Goal: Navigation & Orientation: Find specific page/section

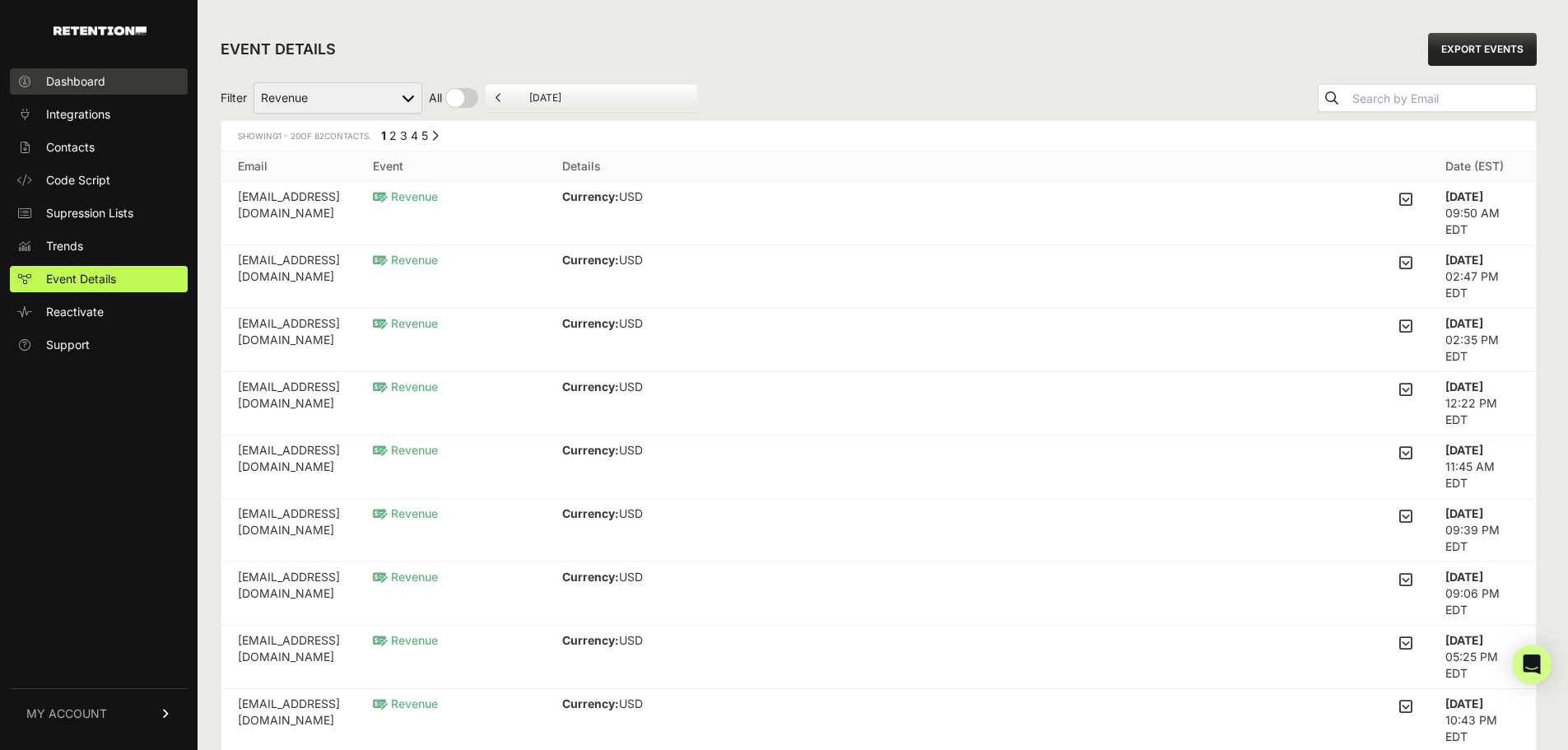
click at [123, 86] on link "Dashboard" at bounding box center [99, 81] width 177 height 26
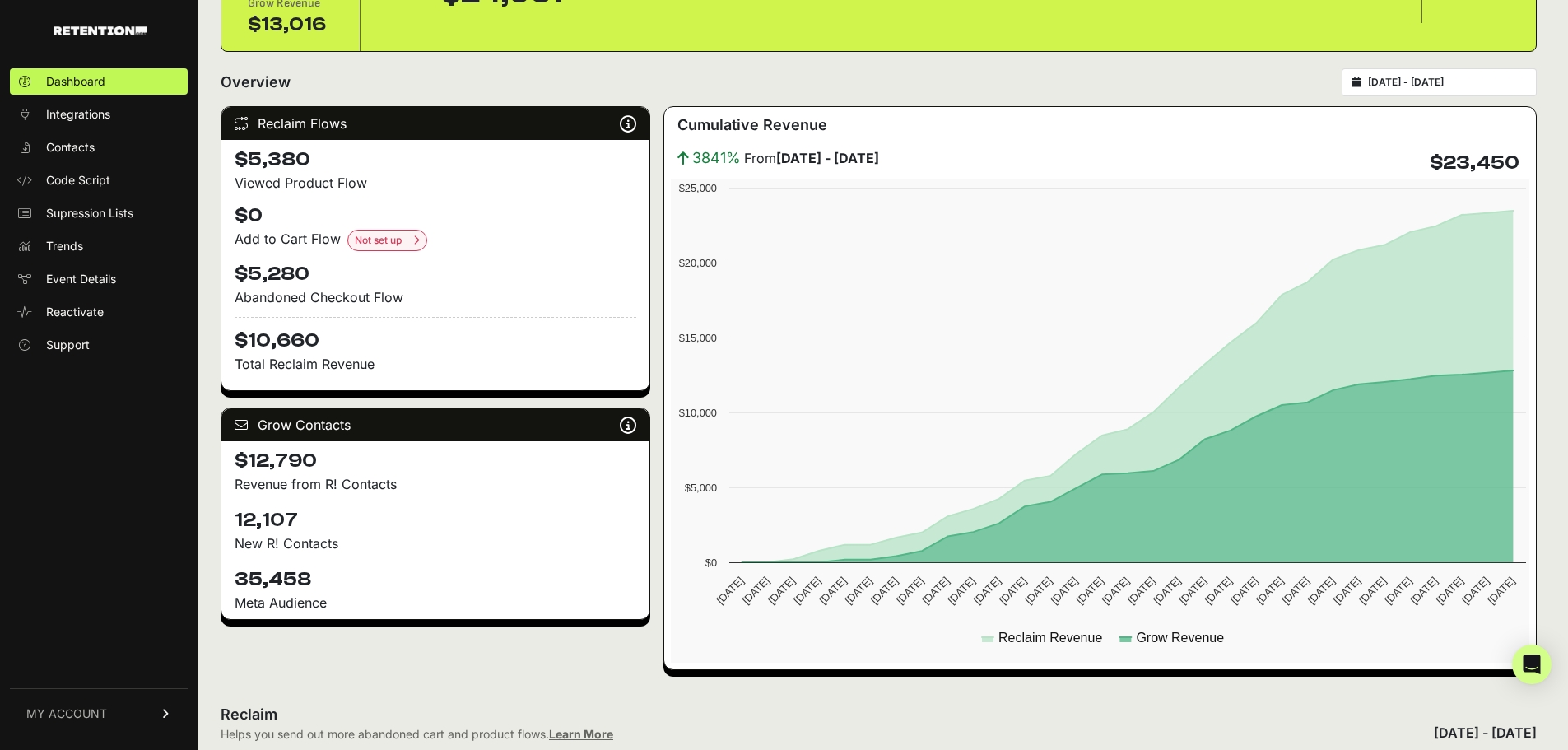
scroll to position [165, 0]
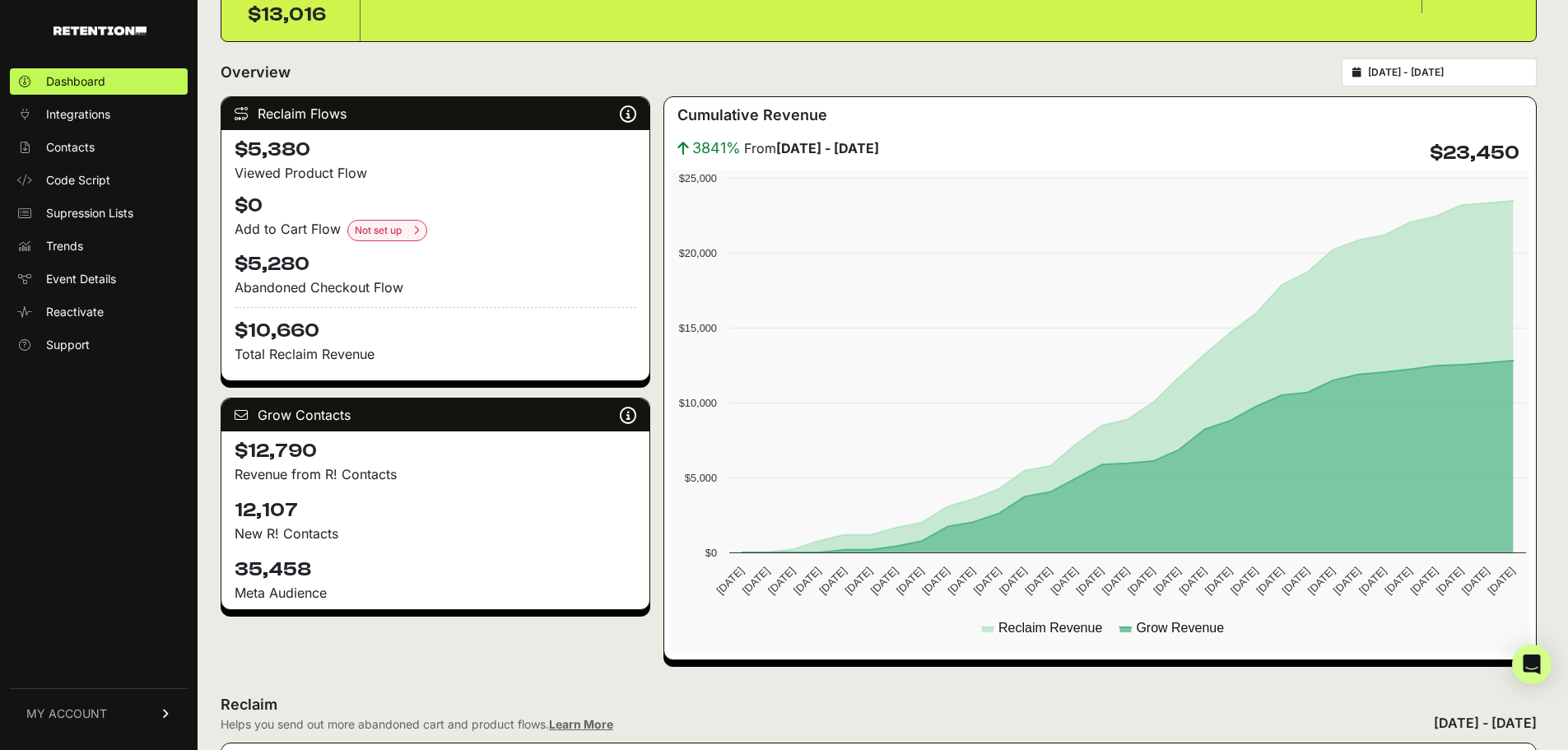
drag, startPoint x: 277, startPoint y: 506, endPoint x: 242, endPoint y: 503, distance: 35.1
click at [242, 503] on h4 "12,107" at bounding box center [435, 509] width 402 height 26
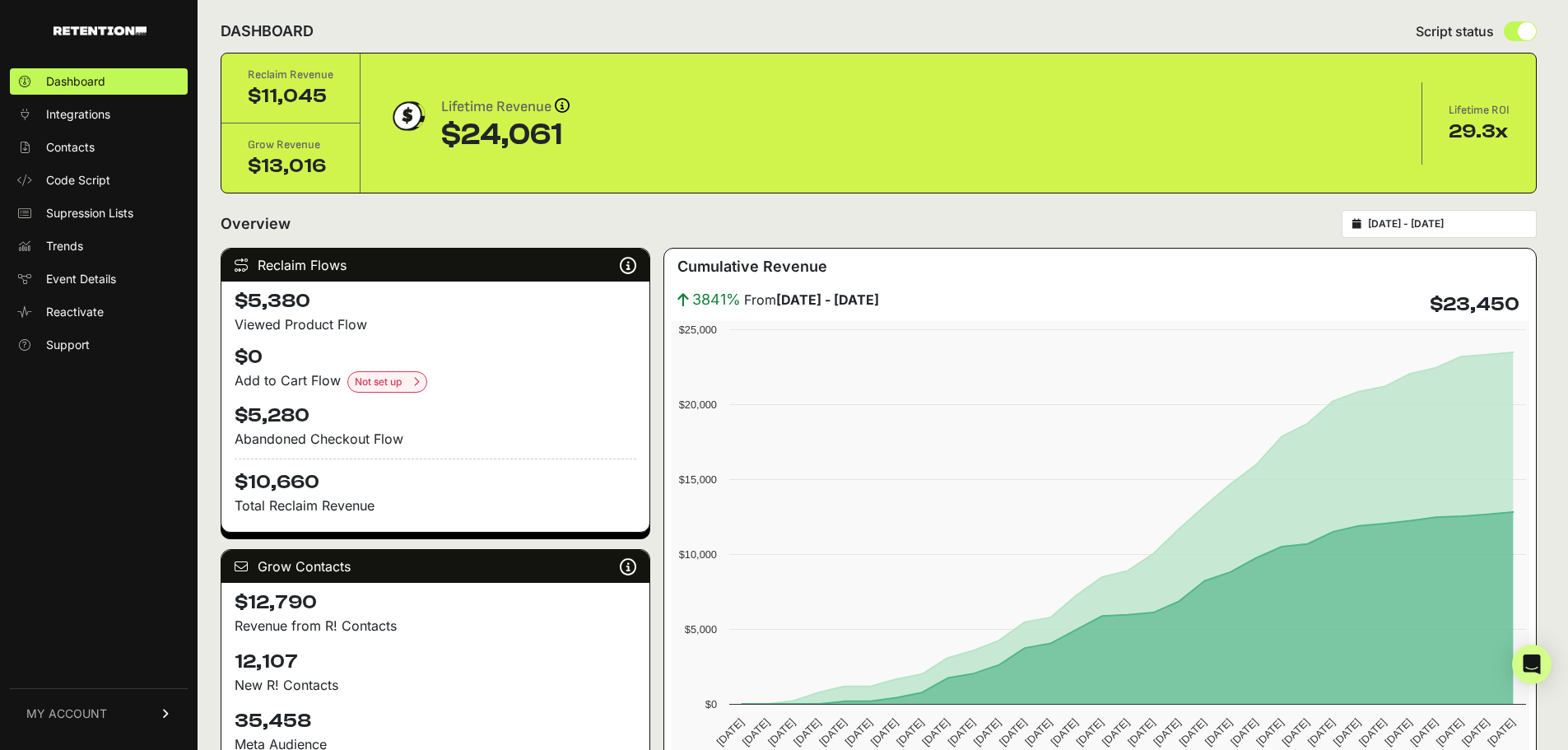
scroll to position [0, 0]
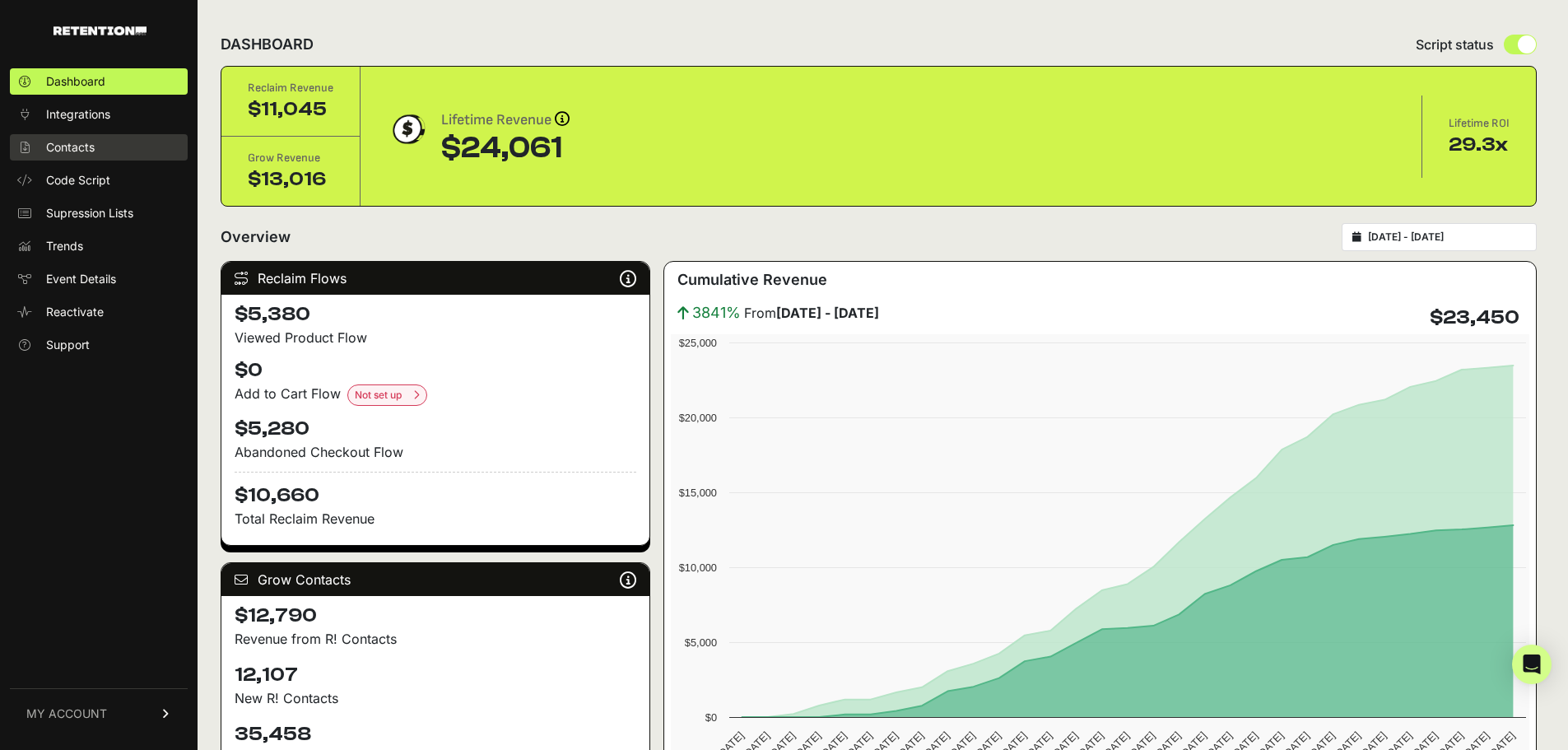
click at [85, 149] on span "Contacts" at bounding box center [71, 147] width 49 height 16
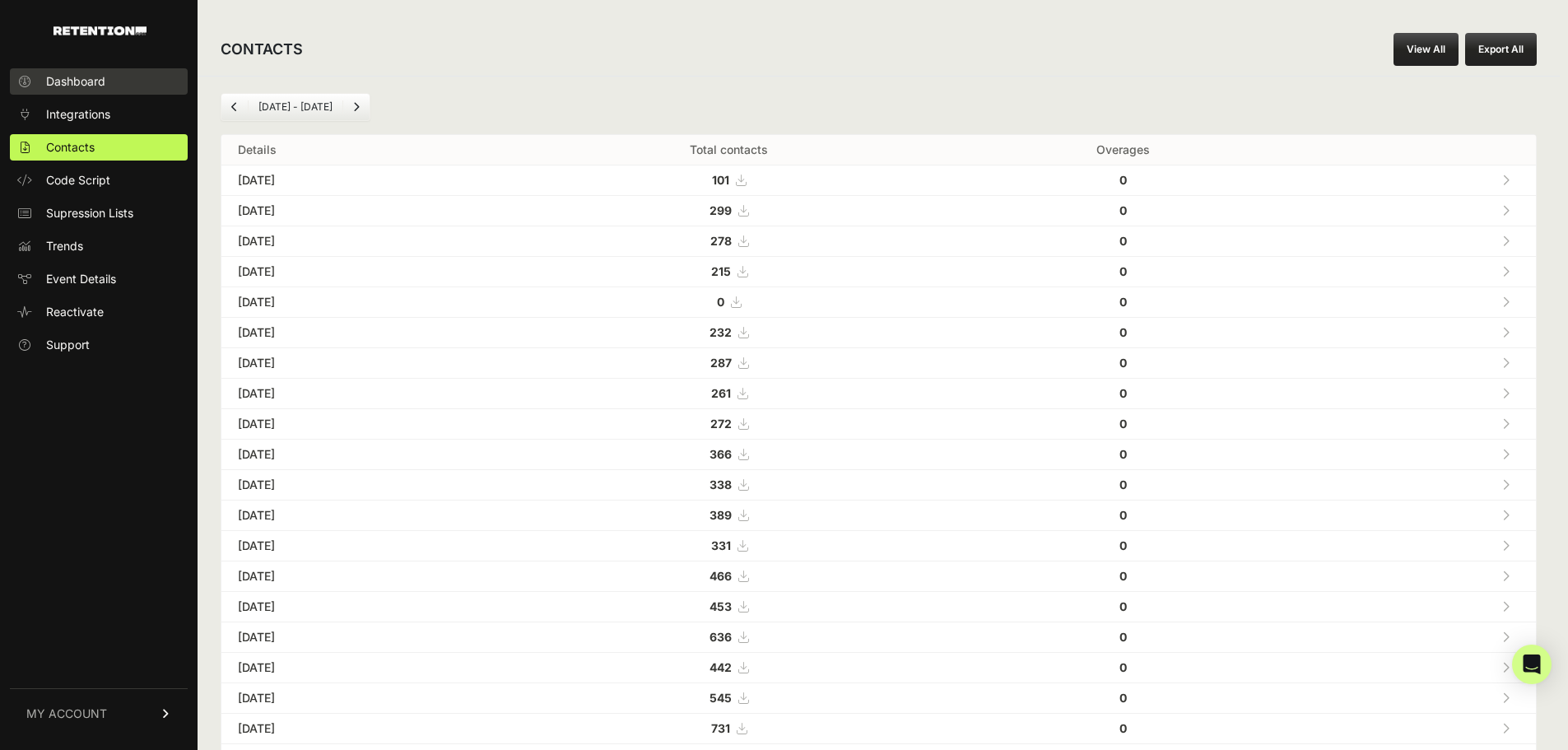
click at [56, 90] on link "Dashboard" at bounding box center [99, 81] width 177 height 26
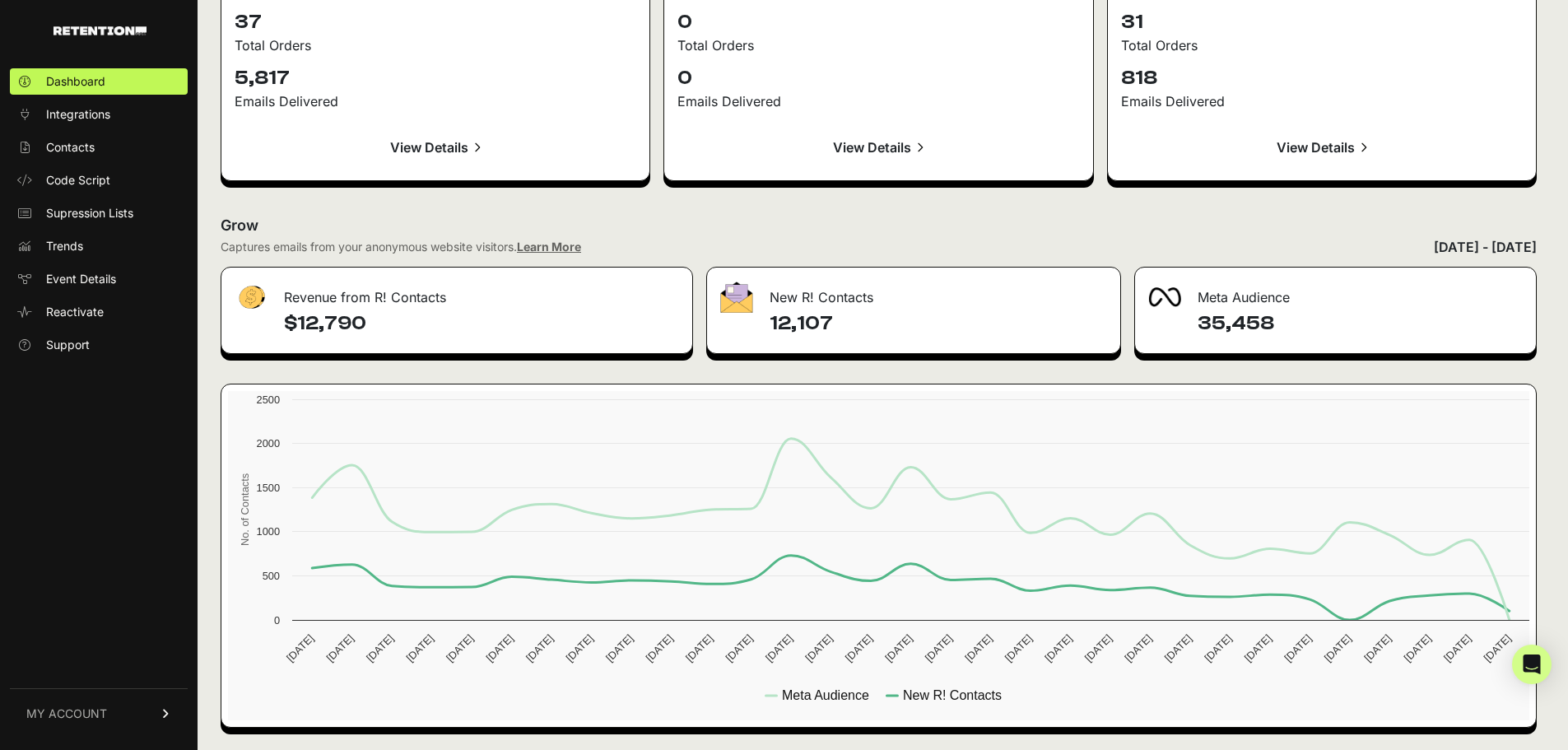
scroll to position [1815, 0]
